Goal: Task Accomplishment & Management: Manage account settings

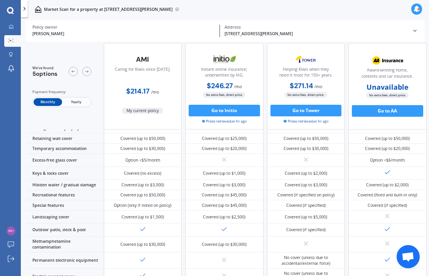
scroll to position [100, 0]
click at [13, 27] on icon at bounding box center [11, 26] width 5 height 5
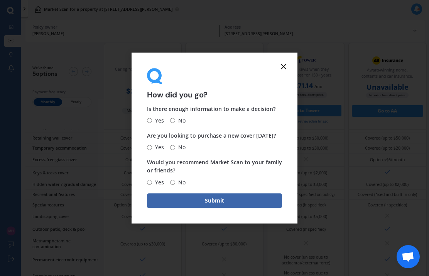
click at [284, 66] on icon at bounding box center [283, 66] width 9 height 9
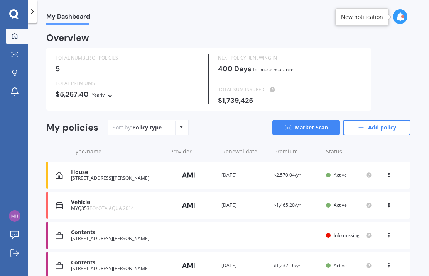
click at [286, 72] on div "NEXT POLICY RENEWING [DATE] for House insurance" at bounding box center [288, 66] width 159 height 25
click at [63, 19] on span "My Dashboard" at bounding box center [68, 18] width 44 height 10
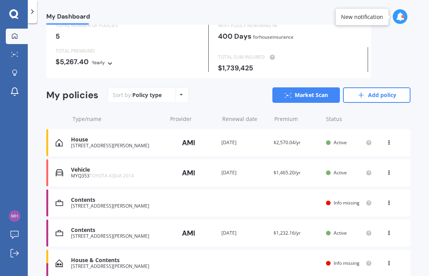
scroll to position [32, 0]
click at [390, 200] on icon at bounding box center [389, 201] width 5 height 5
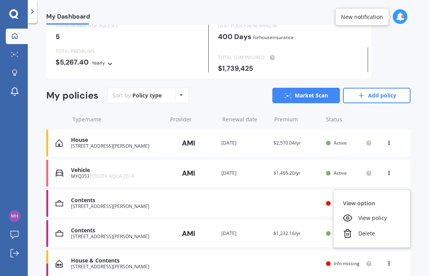
click at [370, 230] on div "Delete" at bounding box center [372, 233] width 76 height 15
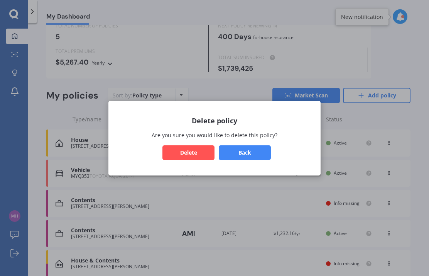
click at [195, 154] on button "Delete" at bounding box center [189, 152] width 52 height 15
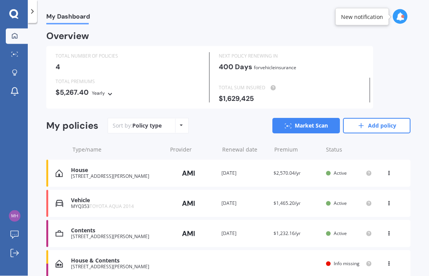
scroll to position [31, 0]
click at [389, 259] on icon at bounding box center [389, 261] width 5 height 5
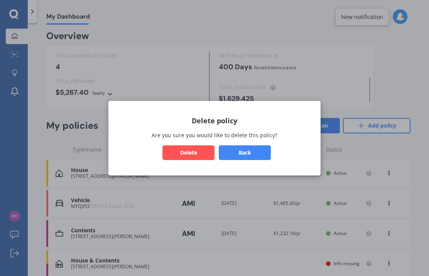
click at [194, 153] on button "Delete" at bounding box center [189, 152] width 52 height 15
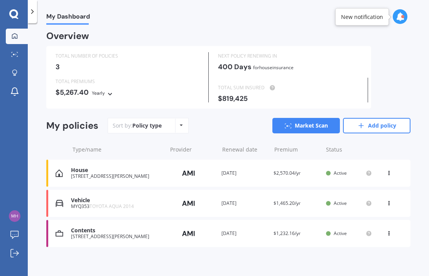
scroll to position [0, 0]
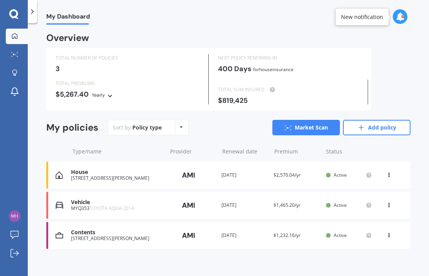
click at [146, 236] on div "[STREET_ADDRESS][PERSON_NAME]" at bounding box center [117, 238] width 92 height 5
